Goal: Information Seeking & Learning: Learn about a topic

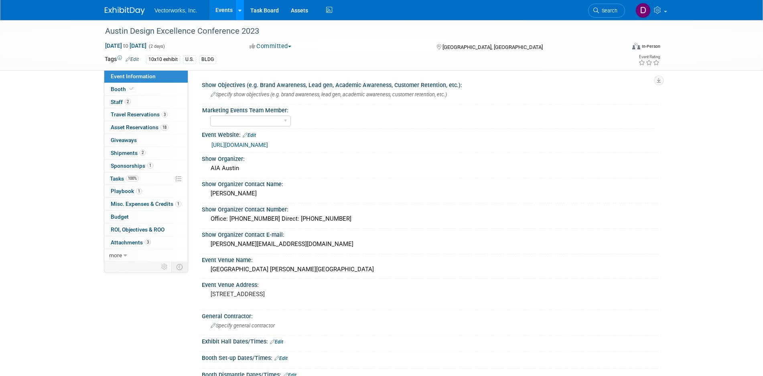
click at [238, 10] on link at bounding box center [240, 10] width 8 height 20
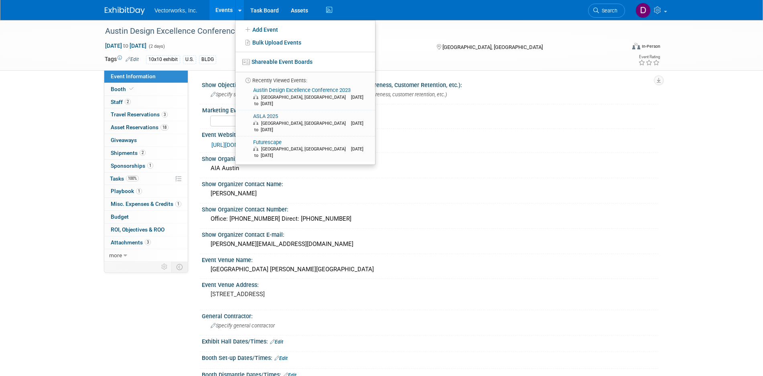
click at [209, 44] on div "Aug 24, 2023 to Aug 25, 2023 (2 days)" at bounding box center [170, 46] width 130 height 8
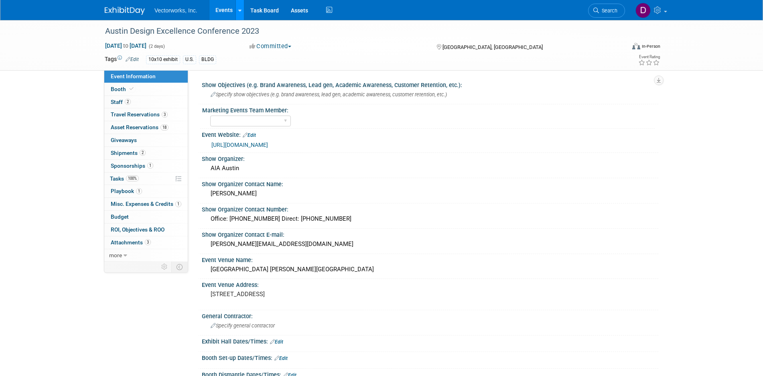
click at [243, 8] on link at bounding box center [240, 10] width 8 height 20
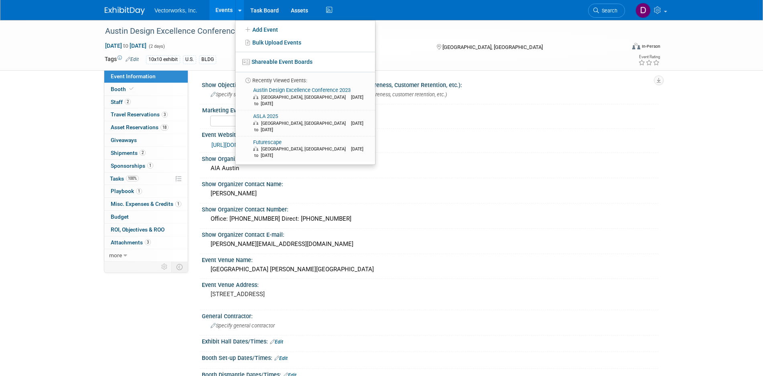
click at [231, 10] on link "Events" at bounding box center [223, 10] width 29 height 20
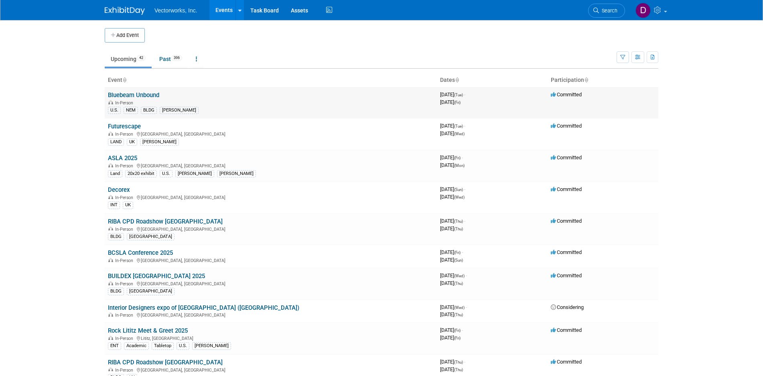
click at [148, 95] on link "Bluebeam Unbound" at bounding box center [133, 94] width 51 height 7
click at [181, 260] on div "In-Person Vancouver, Canada" at bounding box center [271, 260] width 326 height 6
click at [167, 254] on link "BCSLA Conference 2025" at bounding box center [140, 252] width 65 height 7
